Goal: Information Seeking & Learning: Learn about a topic

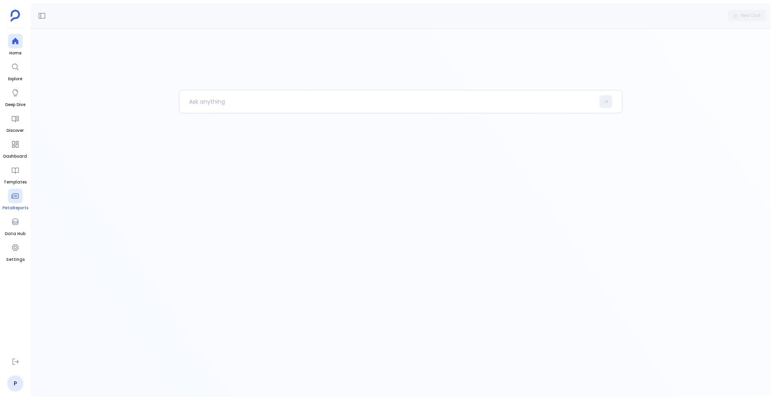
click at [17, 208] on span "PetaReports" at bounding box center [15, 208] width 26 height 6
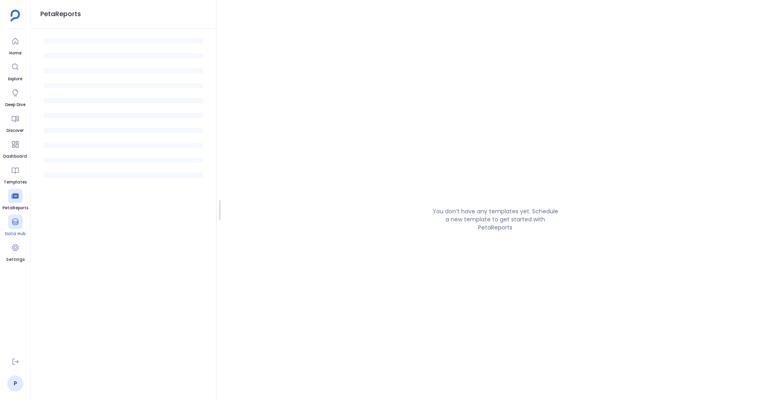
click at [14, 227] on div at bounding box center [15, 221] width 15 height 15
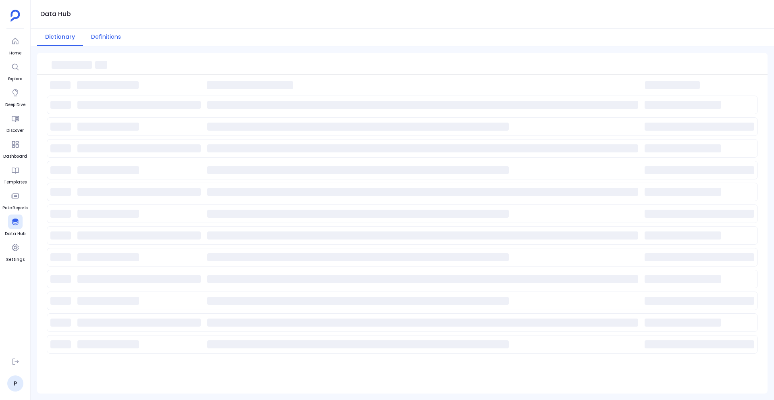
click at [100, 40] on button "Definitions" at bounding box center [106, 37] width 46 height 17
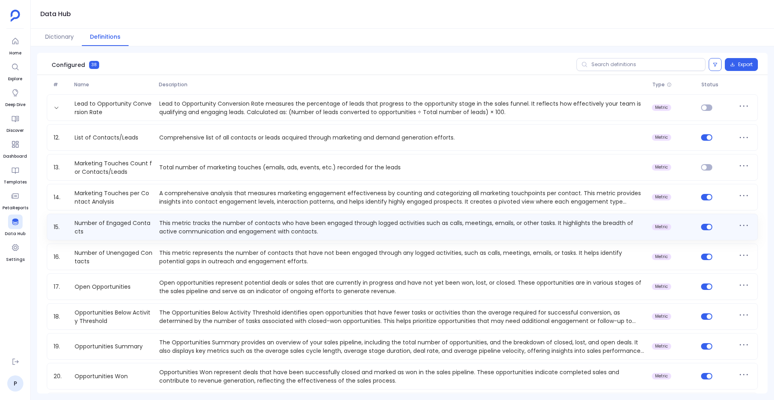
scroll to position [299, 0]
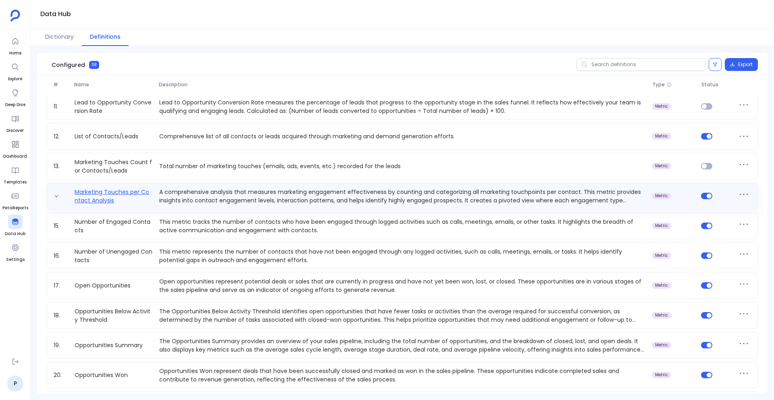
click at [129, 195] on link "Marketing Touches per Contact Analysis" at bounding box center [113, 196] width 85 height 16
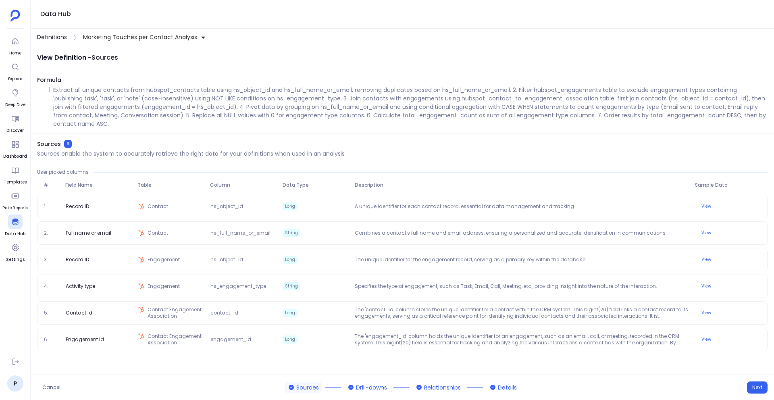
click at [55, 38] on span "Definitions" at bounding box center [52, 37] width 30 height 8
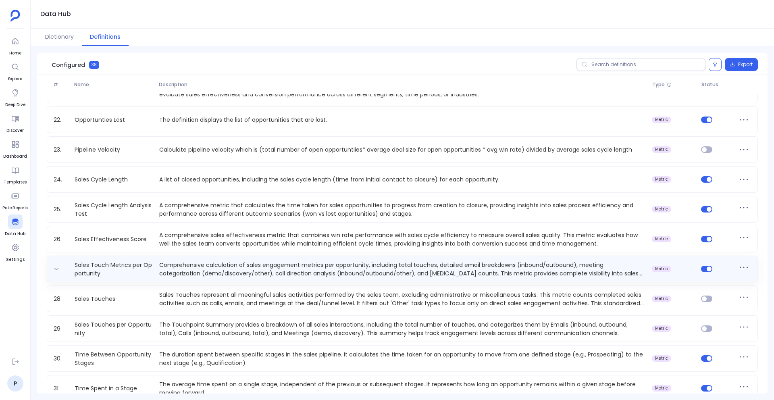
scroll to position [645, 0]
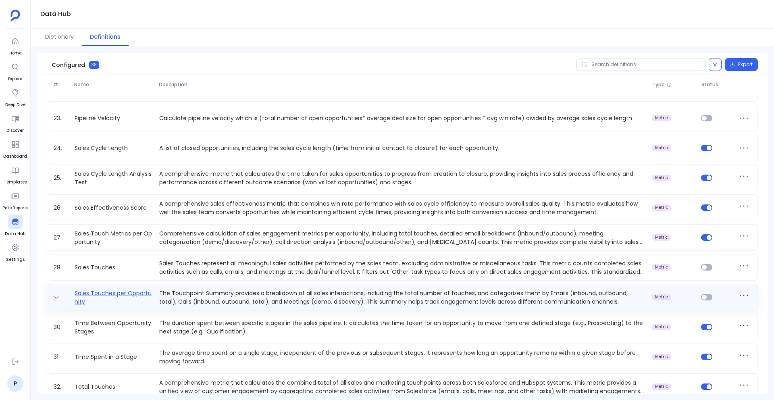
click at [136, 296] on link "Sales Touches per Opportunity" at bounding box center [113, 297] width 85 height 16
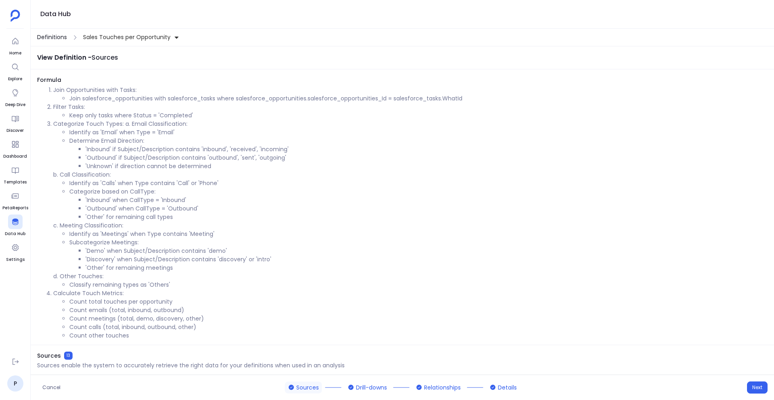
click at [60, 36] on span "Definitions" at bounding box center [52, 37] width 30 height 8
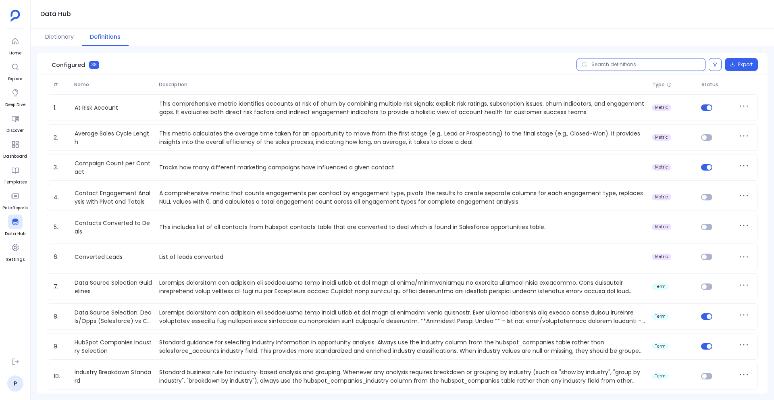
click at [604, 60] on input "text" at bounding box center [640, 64] width 129 height 13
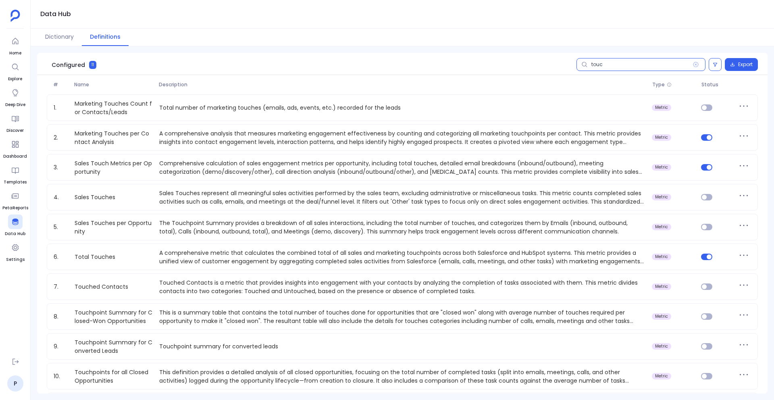
type input "touch"
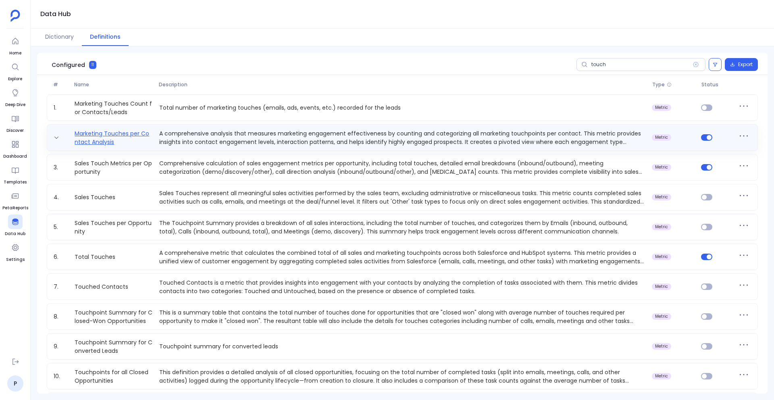
click at [106, 134] on link "Marketing Touches per Contact Analysis" at bounding box center [113, 137] width 85 height 16
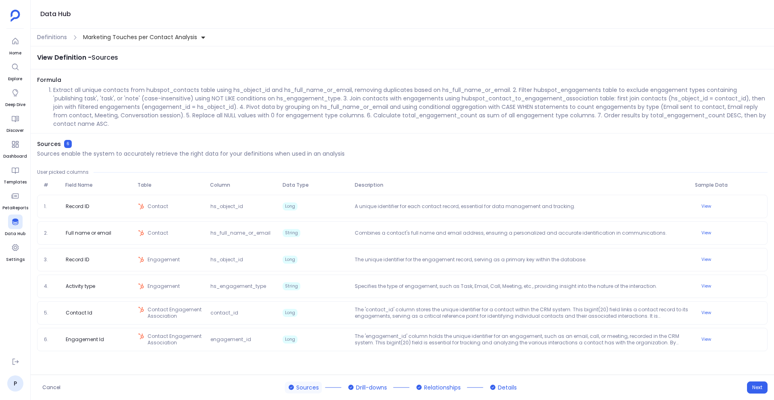
click at [276, 110] on li "Extract all unique contacts from hubspot_contacts table using hs_object_id and …" at bounding box center [410, 107] width 714 height 42
click at [404, 132] on div "Formula Extract all unique contacts from hubspot_contacts table using hs_object…" at bounding box center [402, 105] width 743 height 58
click at [51, 35] on span "Definitions" at bounding box center [52, 37] width 30 height 8
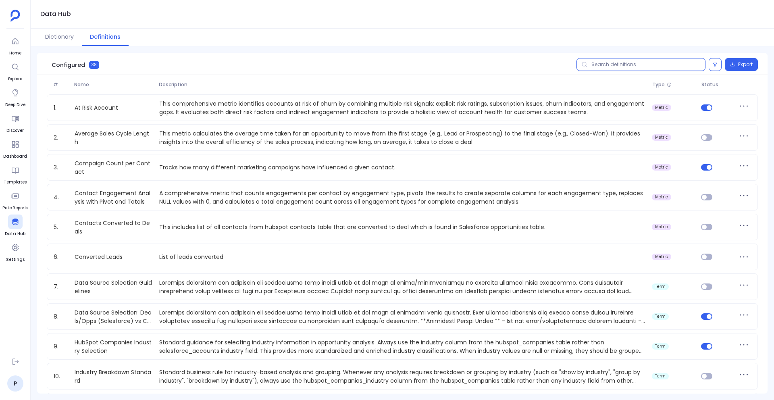
click at [625, 66] on input "text" at bounding box center [640, 64] width 129 height 13
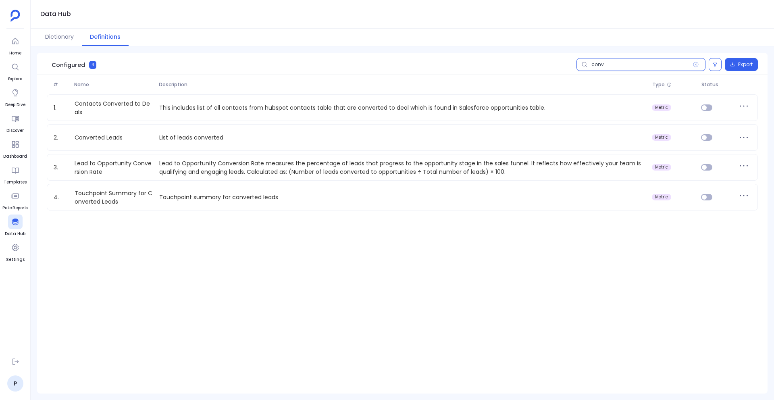
type input "conve"
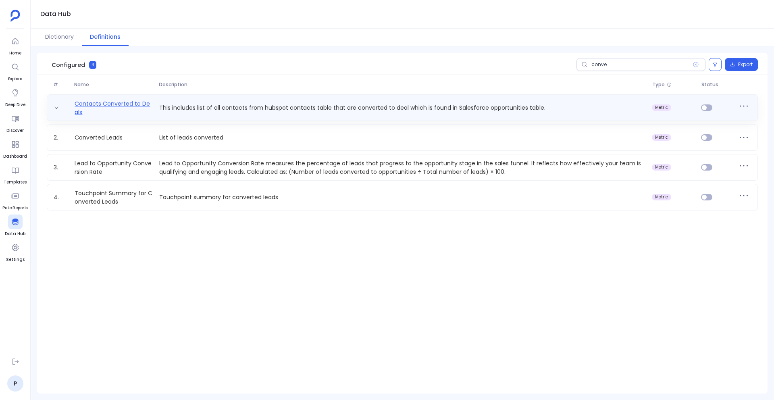
click at [121, 104] on link "Contacts Converted to Deals" at bounding box center [113, 108] width 85 height 16
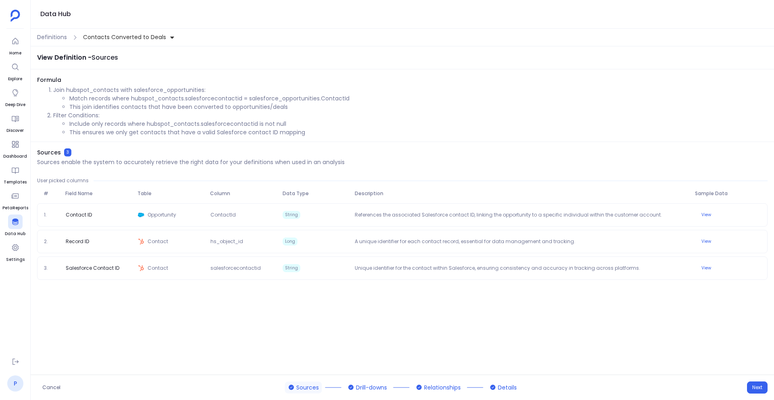
click at [15, 384] on link "P" at bounding box center [15, 383] width 16 height 16
